Goal: Task Accomplishment & Management: Use online tool/utility

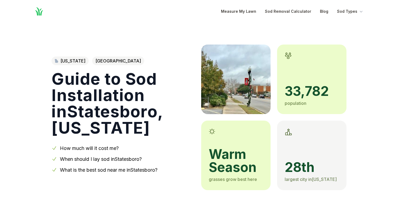
click at [349, 70] on div "[US_STATE][PERSON_NAME] County Guide to Sod Installation in [GEOGRAPHIC_DATA] ,…" at bounding box center [199, 106] width 313 height 167
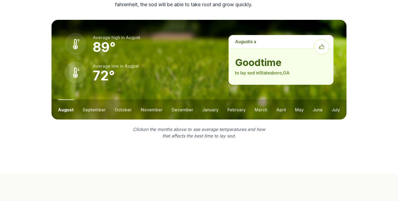
scroll to position [742, 0]
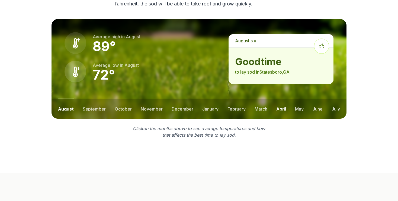
click at [285, 102] on button "april" at bounding box center [281, 108] width 10 height 20
click at [266, 98] on button "march" at bounding box center [260, 108] width 13 height 20
click at [233, 99] on button "february" at bounding box center [235, 108] width 18 height 20
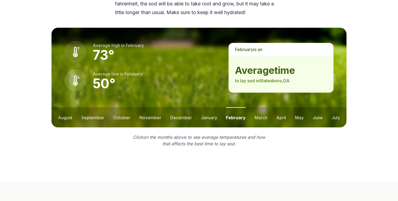
scroll to position [751, 0]
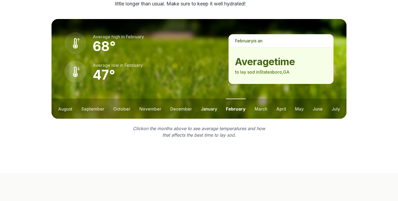
click at [205, 100] on button "january" at bounding box center [209, 108] width 16 height 20
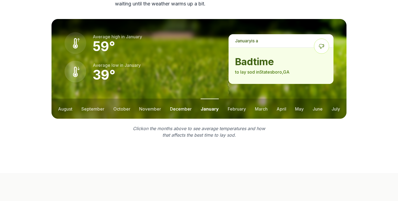
click at [190, 98] on button "december" at bounding box center [181, 108] width 22 height 20
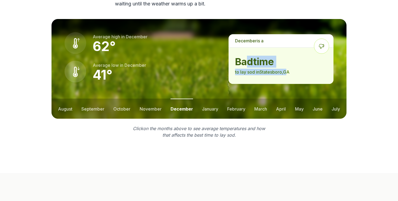
drag, startPoint x: 290, startPoint y: 63, endPoint x: 256, endPoint y: 56, distance: 35.2
click at [248, 52] on div "bad time to lay sod in [GEOGRAPHIC_DATA] , [GEOGRAPHIC_DATA]" at bounding box center [281, 65] width 105 height 37
click at [312, 69] on p "to lay sod in [GEOGRAPHIC_DATA] , [GEOGRAPHIC_DATA]" at bounding box center [281, 72] width 92 height 7
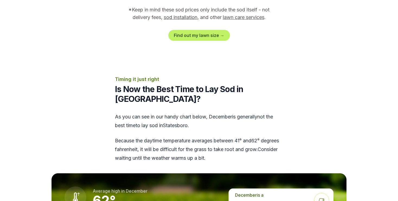
scroll to position [0, 0]
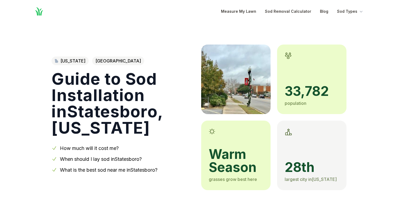
drag, startPoint x: 85, startPoint y: 183, endPoint x: 108, endPoint y: 40, distance: 145.1
click at [104, 145] on link "How much will it cost me?" at bounding box center [89, 148] width 59 height 6
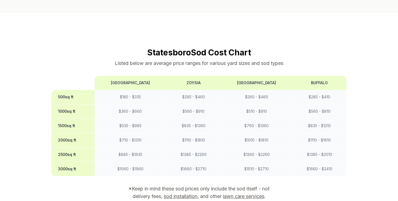
drag, startPoint x: 90, startPoint y: 136, endPoint x: 116, endPoint y: 26, distance: 113.6
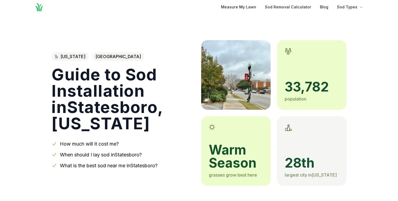
scroll to position [0, 0]
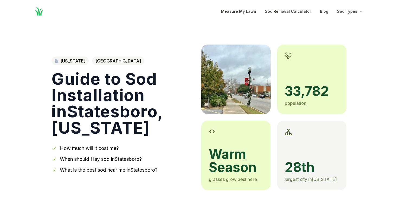
click at [100, 161] on link "When should I lay sod in [GEOGRAPHIC_DATA] ?" at bounding box center [101, 159] width 82 height 6
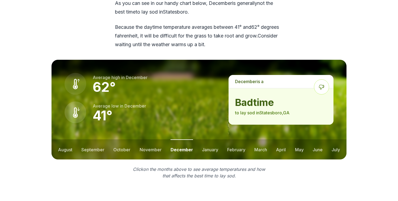
scroll to position [701, 0]
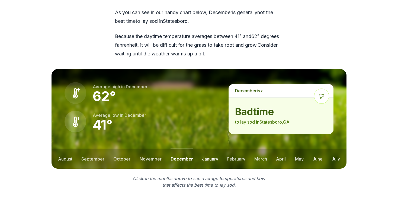
click at [210, 148] on button "january" at bounding box center [210, 158] width 16 height 20
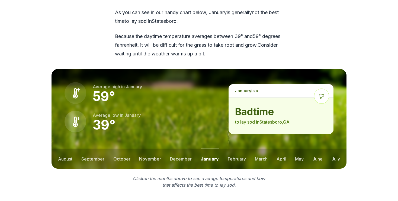
click at [252, 148] on ul "august september october november december january february march april may jun…" at bounding box center [199, 158] width 295 height 20
click at [251, 153] on ul "august september october november december january february march april may jun…" at bounding box center [199, 158] width 295 height 20
click at [265, 151] on button "march" at bounding box center [261, 158] width 13 height 20
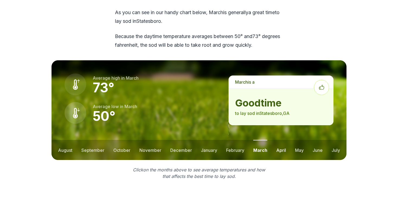
click at [276, 148] on button "april" at bounding box center [281, 150] width 10 height 20
click at [296, 145] on button "may" at bounding box center [299, 150] width 9 height 20
click at [330, 146] on ul "august september october november december january february march april may jun…" at bounding box center [199, 150] width 295 height 20
click at [347, 145] on section "Timing it just right Is Now the Best Time to Lay Sod in [GEOGRAPHIC_DATA]? As y…" at bounding box center [199, 75] width 313 height 208
click at [329, 146] on ul "august september october november december january february march april may jun…" at bounding box center [199, 150] width 295 height 20
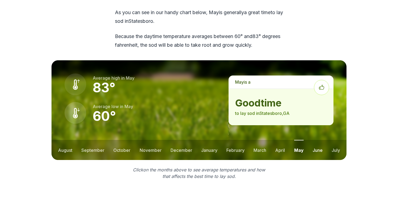
click at [314, 143] on button "june" at bounding box center [318, 150] width 10 height 20
click at [289, 145] on ul "august september october november december january february march april may jun…" at bounding box center [199, 150] width 295 height 20
click at [245, 146] on ul "august september october november december january february march april may jun…" at bounding box center [199, 150] width 295 height 20
click at [203, 140] on button "january" at bounding box center [209, 150] width 16 height 20
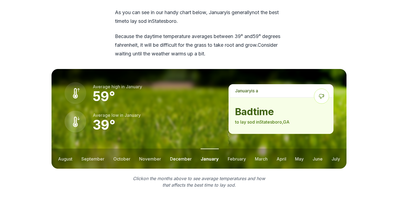
click at [185, 152] on button "december" at bounding box center [181, 158] width 22 height 20
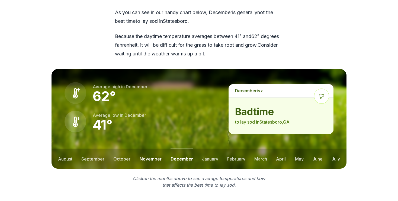
click at [159, 152] on button "november" at bounding box center [151, 158] width 22 height 20
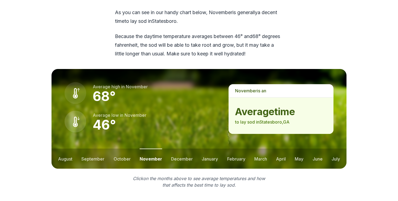
drag, startPoint x: 130, startPoint y: 148, endPoint x: 93, endPoint y: 182, distance: 49.5
click at [122, 148] on button "october" at bounding box center [122, 158] width 17 height 20
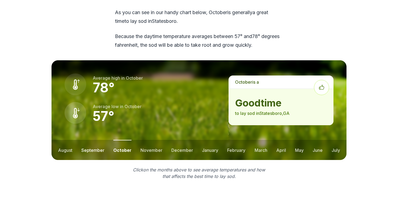
click at [92, 140] on button "september" at bounding box center [92, 150] width 23 height 20
click at [75, 150] on section "Timing it just right Is Now the Best Time to Lay Sod in [GEOGRAPHIC_DATA]? As y…" at bounding box center [199, 75] width 313 height 208
click at [72, 145] on ul "august september october november december january february march april may jun…" at bounding box center [199, 150] width 295 height 20
click at [71, 143] on button "august" at bounding box center [65, 150] width 14 height 20
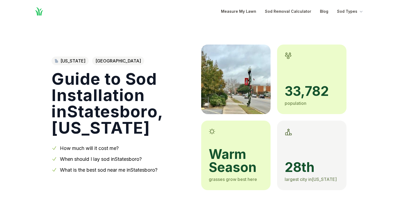
scroll to position [0, 0]
click at [36, 12] on icon "Global" at bounding box center [39, 12] width 10 height 10
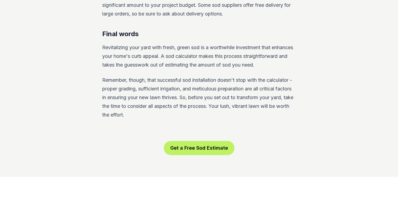
scroll to position [1530, 0]
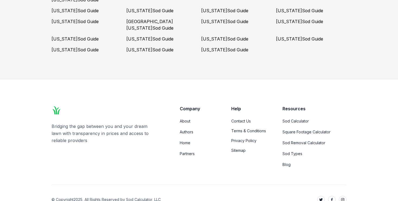
drag, startPoint x: 180, startPoint y: 56, endPoint x: 158, endPoint y: 185, distance: 131.0
click at [190, 140] on link "Home" at bounding box center [199, 142] width 38 height 5
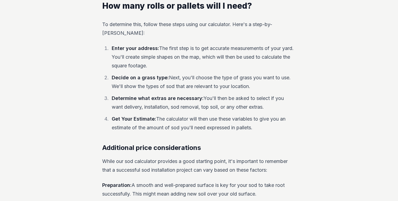
scroll to position [0, 0]
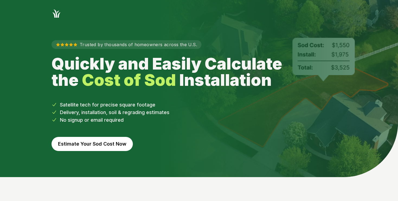
drag, startPoint x: 121, startPoint y: 52, endPoint x: 126, endPoint y: -9, distance: 60.7
click at [119, 138] on button "Estimate Your Sod Cost Now" at bounding box center [92, 144] width 81 height 14
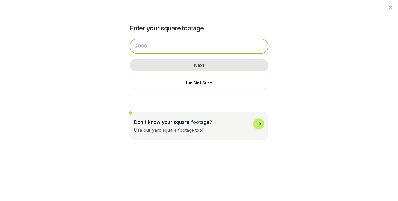
click at [169, 40] on input "number" at bounding box center [199, 46] width 139 height 15
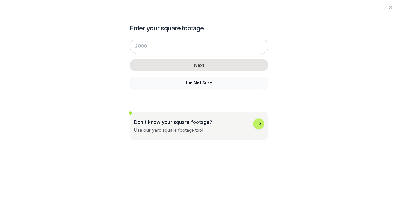
click at [201, 87] on button "I'm Not Sure" at bounding box center [199, 83] width 139 height 12
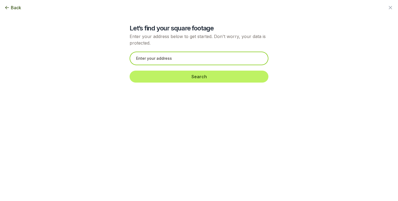
click at [195, 58] on input "text" at bounding box center [199, 59] width 139 height 14
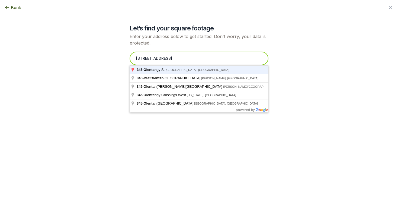
type input "[STREET_ADDRESS]"
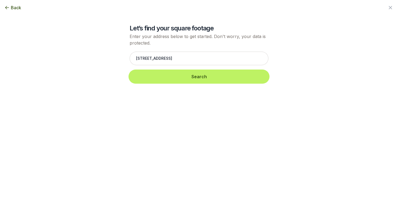
drag, startPoint x: 233, startPoint y: 71, endPoint x: 231, endPoint y: 74, distance: 2.9
click at [233, 71] on button "Search" at bounding box center [199, 77] width 139 height 12
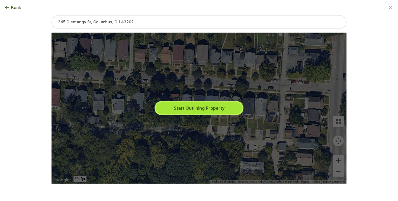
click at [185, 106] on button "Start Outlining Property" at bounding box center [199, 108] width 87 height 12
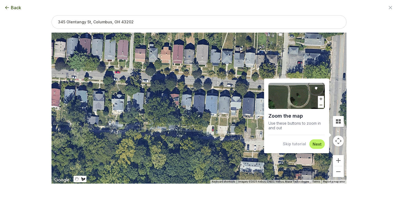
click at [316, 145] on button "Next" at bounding box center [317, 143] width 9 height 5
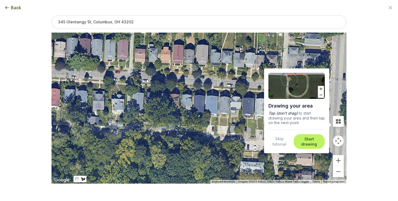
click at [305, 144] on button "Start drawing" at bounding box center [309, 141] width 25 height 11
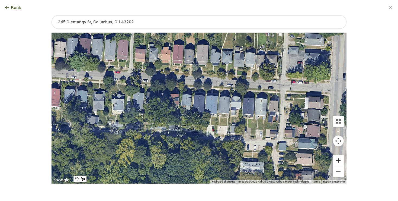
click at [341, 158] on button "Zoom in" at bounding box center [338, 160] width 11 height 11
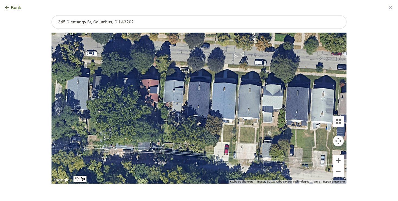
click at [202, 69] on div at bounding box center [199, 108] width 295 height 151
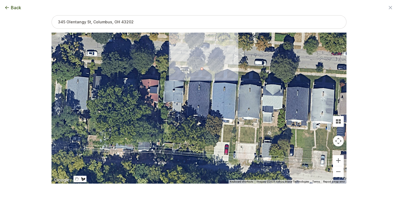
click at [202, 76] on div at bounding box center [199, 108] width 295 height 151
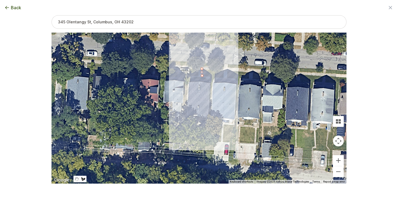
click at [210, 77] on div at bounding box center [199, 108] width 295 height 151
click at [210, 82] on div at bounding box center [199, 108] width 295 height 151
click at [213, 82] on div at bounding box center [199, 108] width 295 height 151
click at [214, 70] on div at bounding box center [199, 108] width 295 height 151
click at [202, 69] on div at bounding box center [199, 108] width 295 height 151
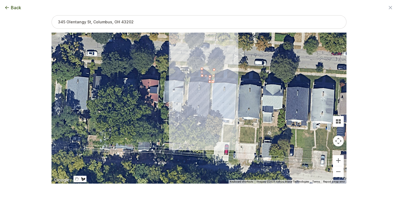
type input "189"
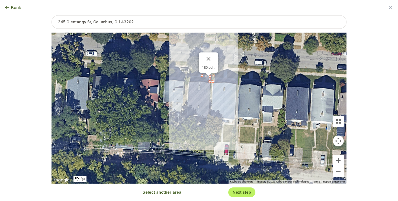
click at [238, 192] on button "Next step" at bounding box center [242, 191] width 18 height 5
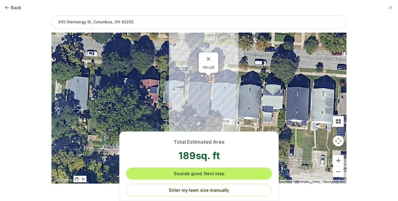
click at [213, 176] on button "Sounds good. Next step" at bounding box center [199, 173] width 146 height 12
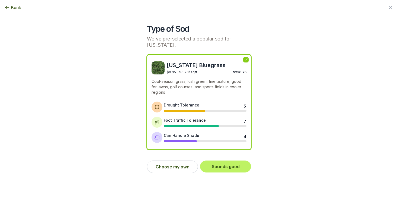
click at [237, 167] on div "Choose my own Sounds good" at bounding box center [199, 166] width 104 height 21
click at [236, 162] on button "Sounds good" at bounding box center [225, 166] width 51 height 12
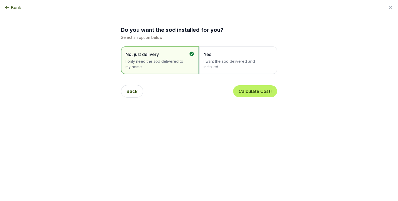
click at [218, 52] on span "Yes" at bounding box center [235, 54] width 63 height 7
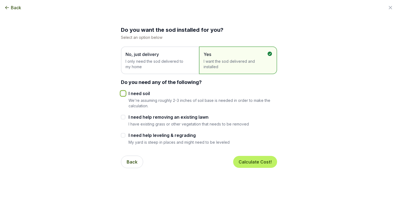
click at [122, 92] on input "I need soil" at bounding box center [123, 93] width 4 height 4
checkbox input "true"
click at [262, 161] on button "Calculate Cost!" at bounding box center [255, 162] width 44 height 12
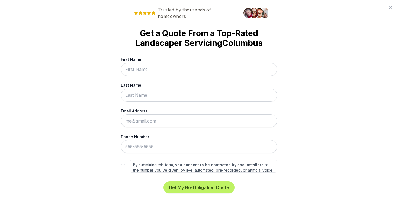
click at [394, 65] on div "Trusted by thousands of homeowners Get a Quote From a Top-Rated Landscaper Serv…" at bounding box center [199, 100] width 398 height 201
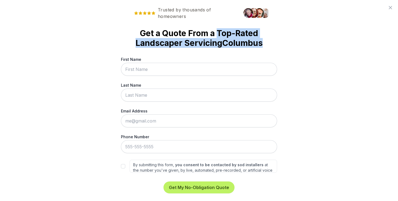
drag, startPoint x: 267, startPoint y: 42, endPoint x: 217, endPoint y: 34, distance: 50.7
click at [217, 34] on div "Trusted by thousands of homeowners Get a Quote From a Top-Rated Landscaper Serv…" at bounding box center [199, 100] width 398 height 201
copy strong "Top-Rated Landscaper Servicing Columbus"
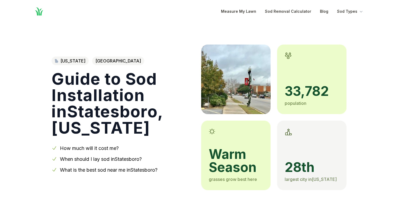
drag, startPoint x: 63, startPoint y: 149, endPoint x: 79, endPoint y: -18, distance: 168.7
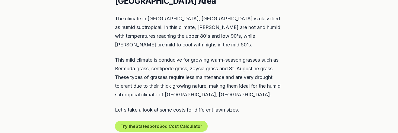
scroll to position [273, 0]
